Goal: Use online tool/utility

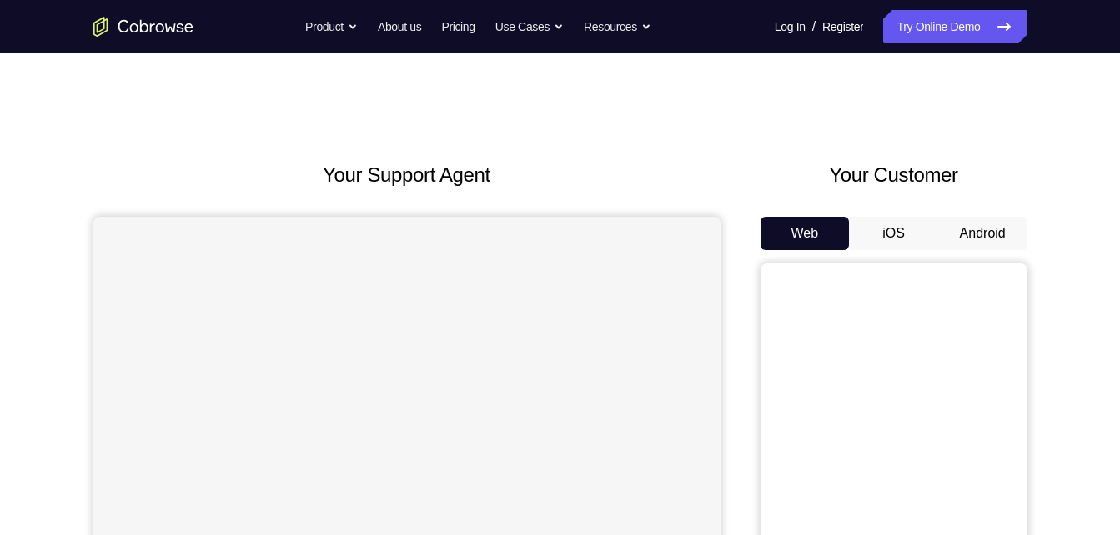
click at [976, 223] on button "Android" at bounding box center [982, 233] width 89 height 33
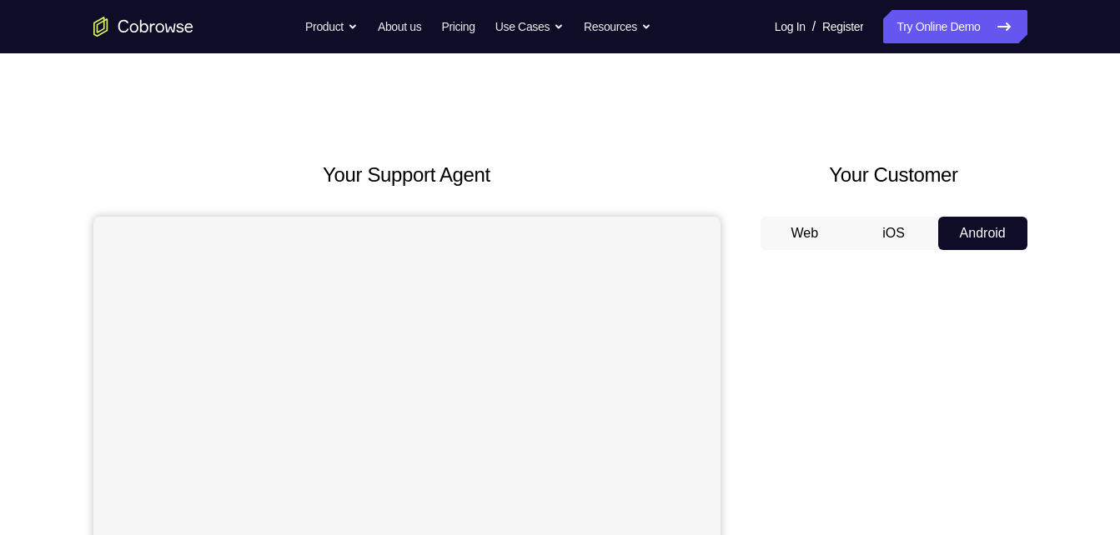
click at [982, 239] on button "Android" at bounding box center [982, 233] width 89 height 33
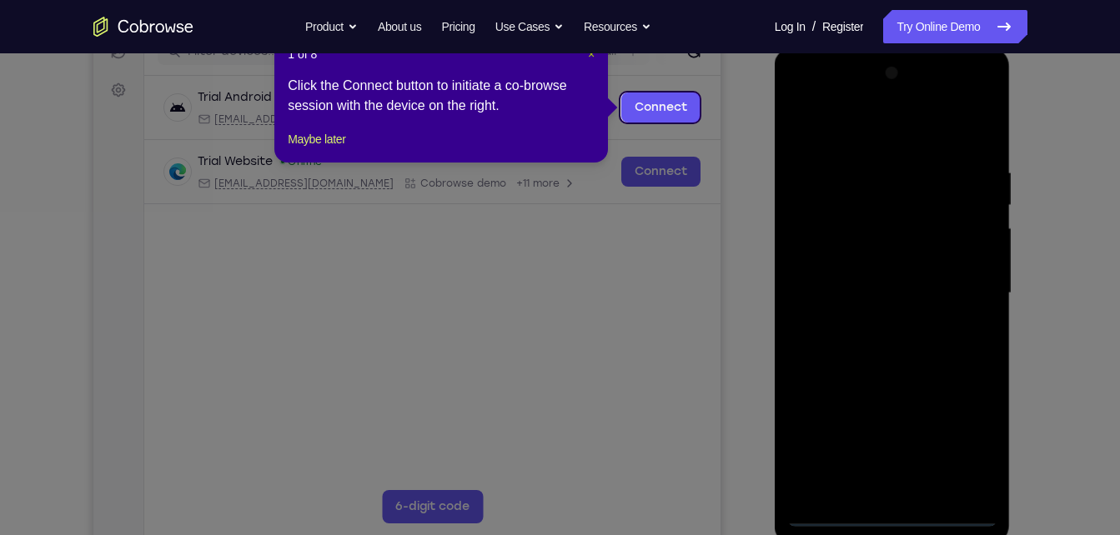
click at [588, 55] on span "×" at bounding box center [591, 54] width 7 height 13
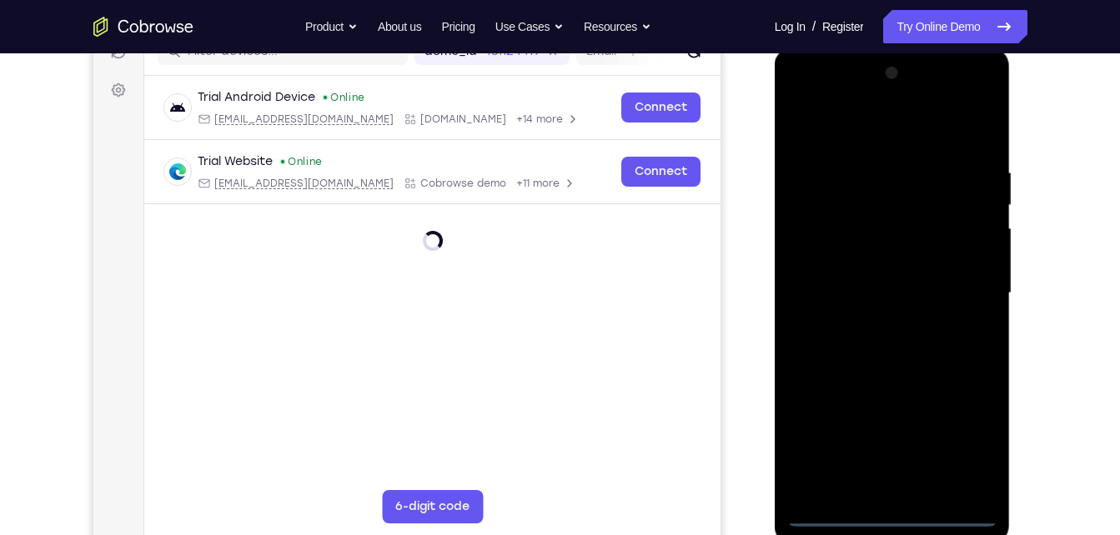
click at [885, 509] on div at bounding box center [892, 293] width 210 height 467
click at [889, 511] on div at bounding box center [892, 293] width 210 height 467
click at [966, 454] on div at bounding box center [892, 293] width 210 height 467
click at [874, 124] on div at bounding box center [892, 293] width 210 height 467
click at [818, 245] on div at bounding box center [892, 293] width 210 height 467
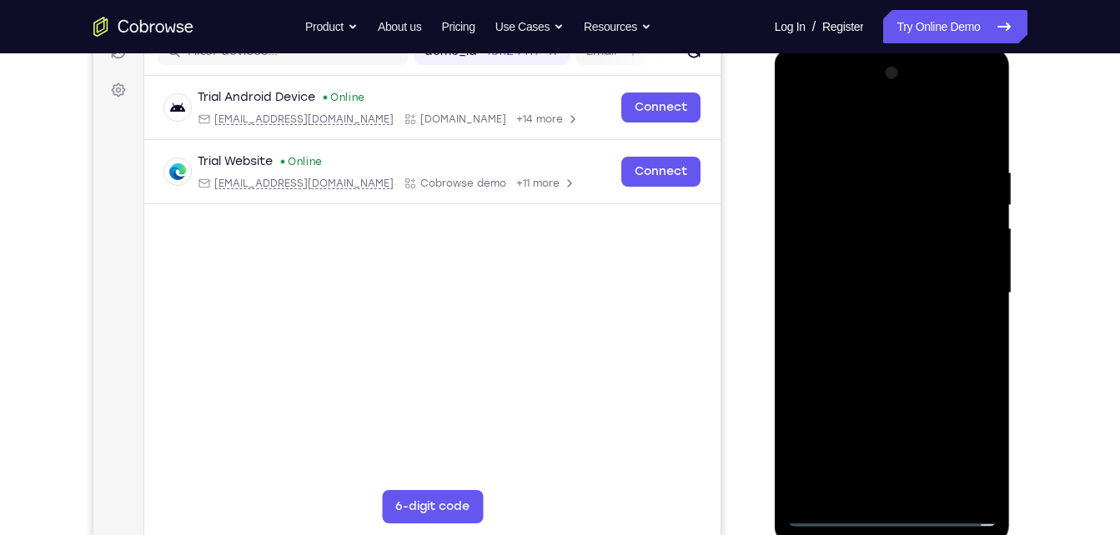
click at [872, 108] on div at bounding box center [892, 293] width 210 height 467
click at [877, 100] on div at bounding box center [892, 293] width 210 height 467
click at [871, 151] on div at bounding box center [892, 293] width 210 height 467
click at [817, 220] on div at bounding box center [892, 293] width 210 height 467
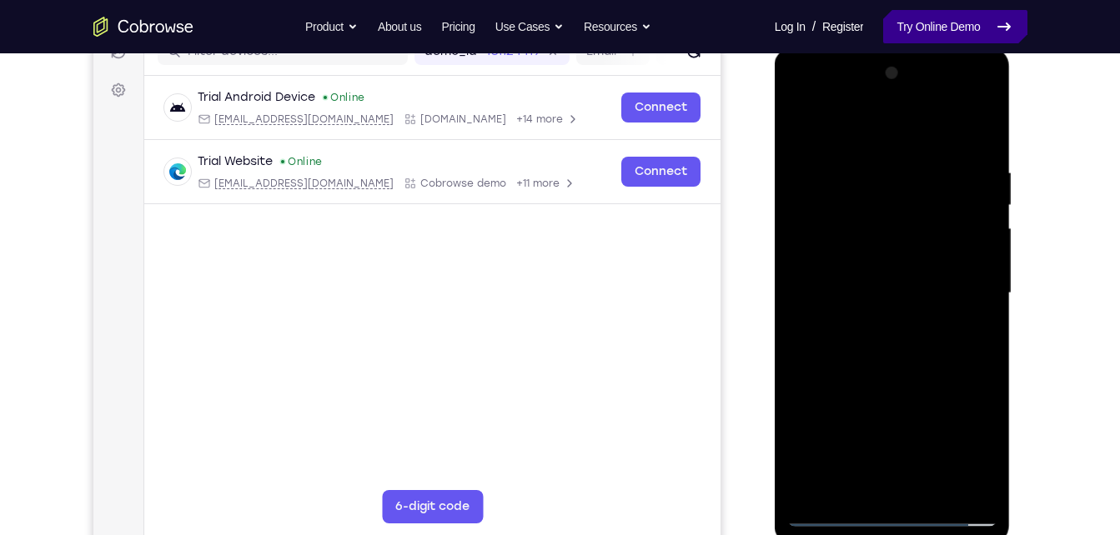
click at [977, 23] on link "Try Online Demo" at bounding box center [954, 26] width 143 height 33
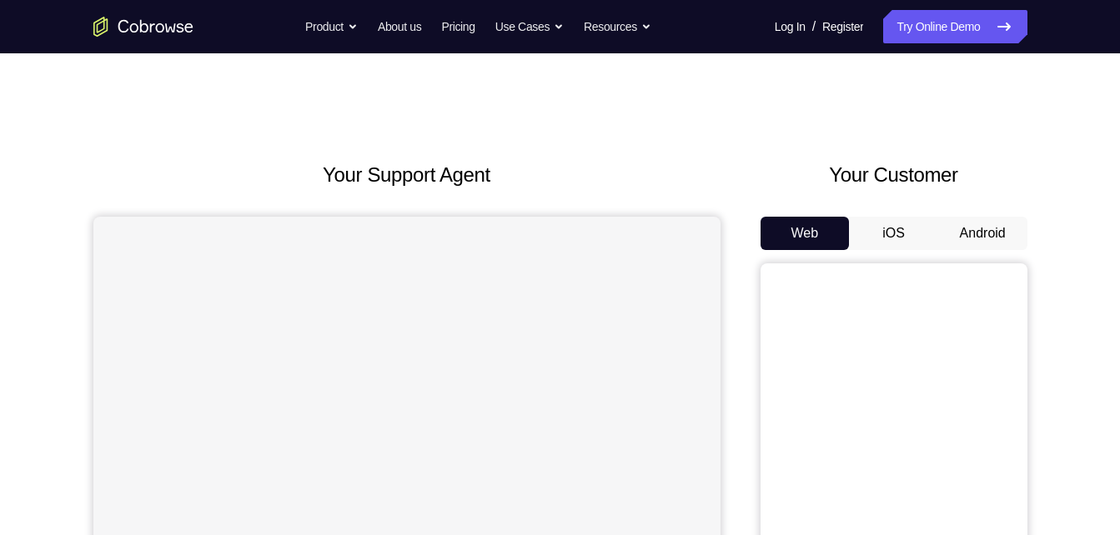
click at [958, 238] on button "Android" at bounding box center [982, 233] width 89 height 33
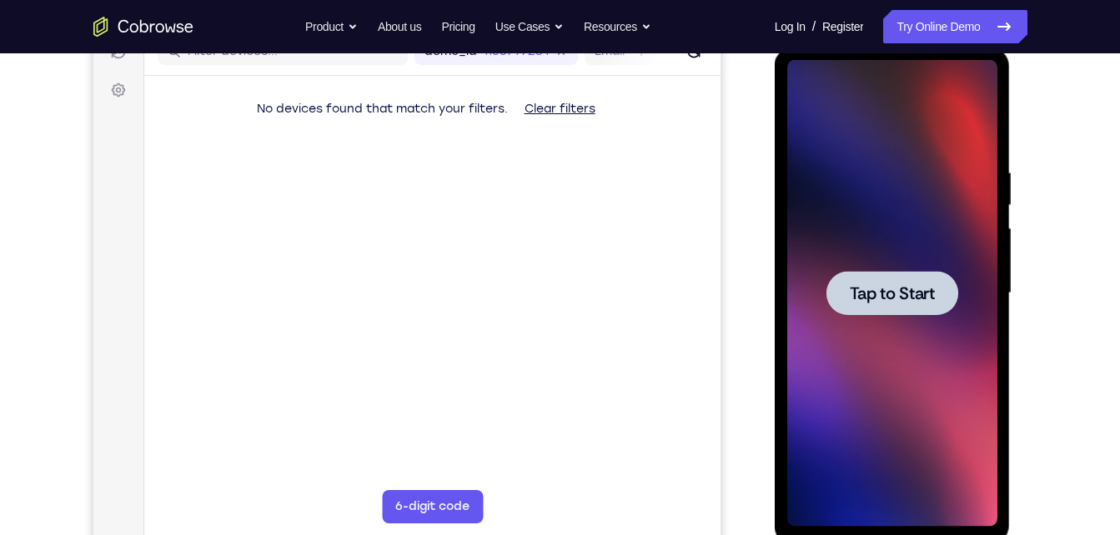
click at [918, 299] on span "Tap to Start" at bounding box center [892, 293] width 85 height 17
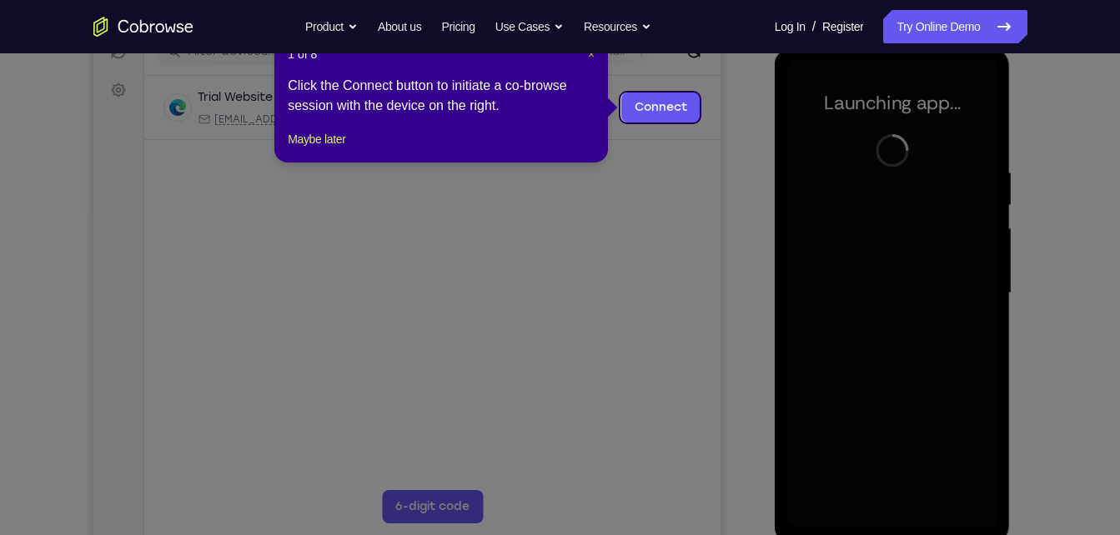
click at [588, 54] on span "×" at bounding box center [591, 54] width 7 height 13
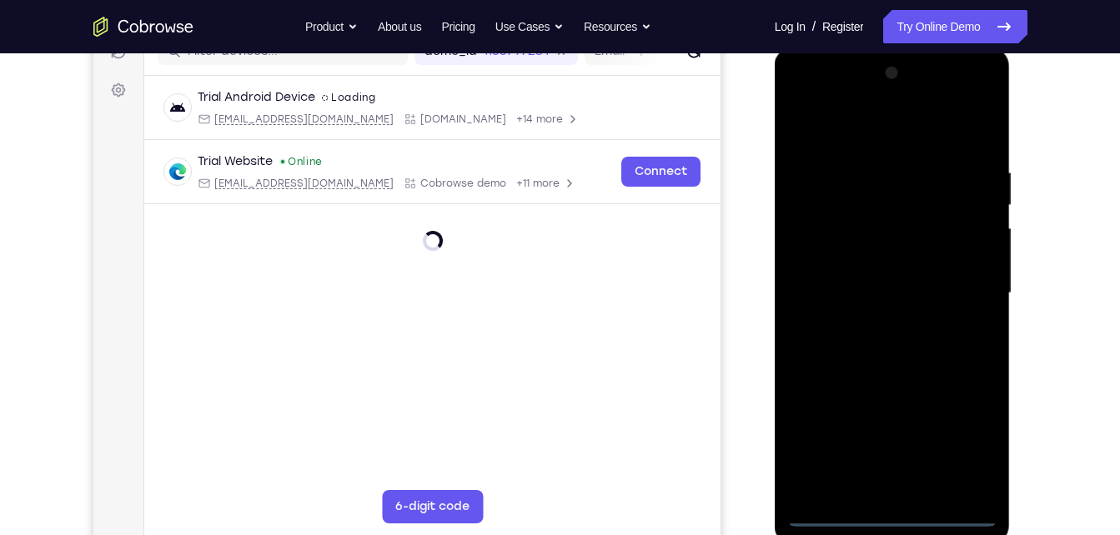
click at [887, 514] on div at bounding box center [892, 293] width 210 height 467
click at [898, 511] on div at bounding box center [892, 293] width 210 height 467
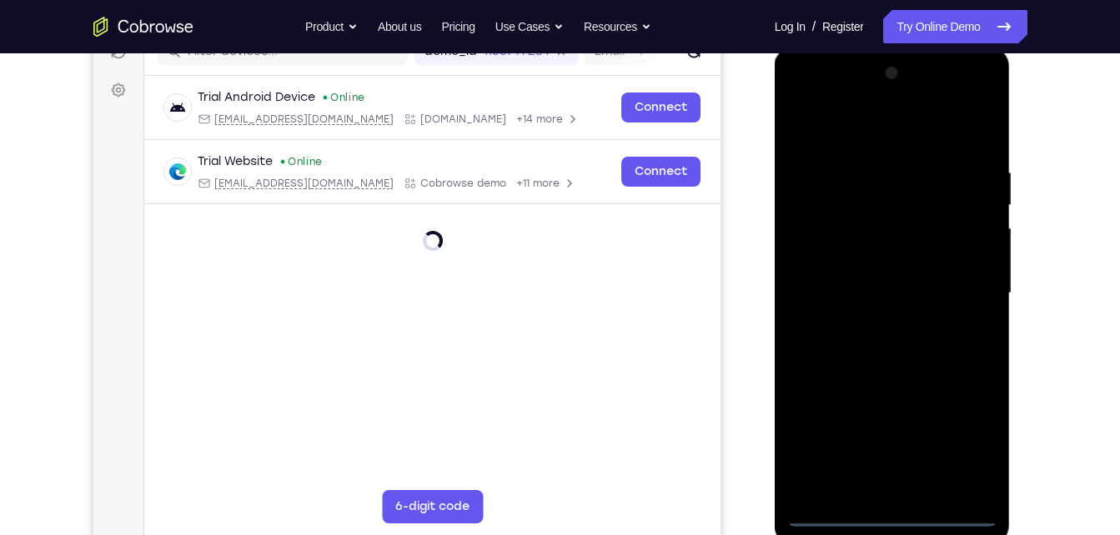
click at [898, 511] on div at bounding box center [892, 293] width 210 height 467
click at [830, 511] on div at bounding box center [892, 293] width 210 height 467
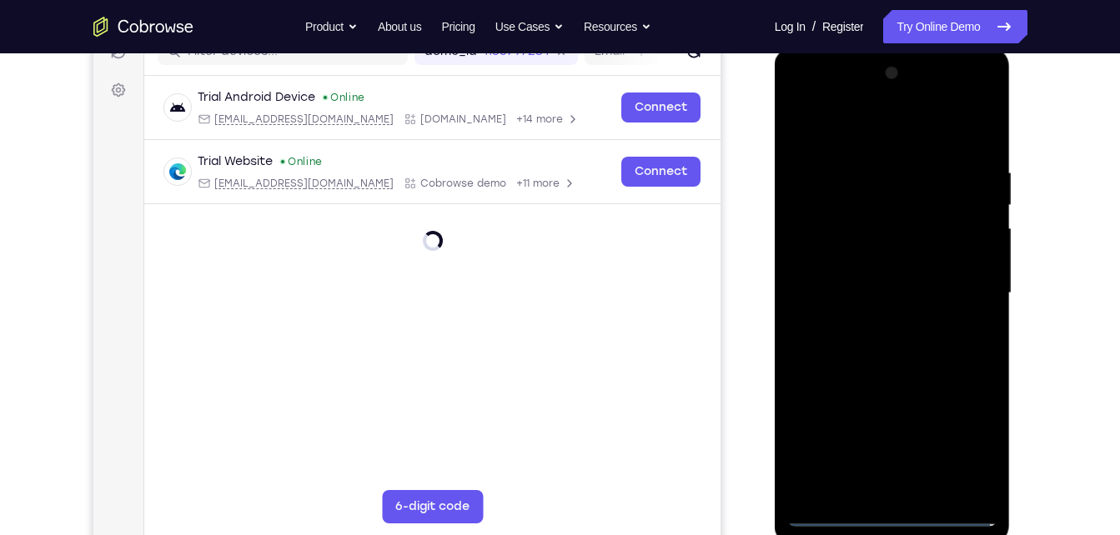
click at [958, 440] on div at bounding box center [892, 293] width 210 height 467
click at [913, 281] on div at bounding box center [892, 293] width 210 height 467
